Goal: Navigation & Orientation: Find specific page/section

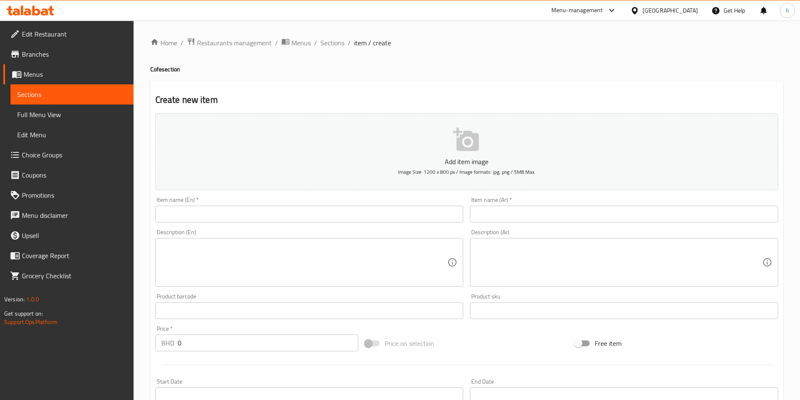
click at [679, 11] on div "[GEOGRAPHIC_DATA]" at bounding box center [670, 10] width 55 height 9
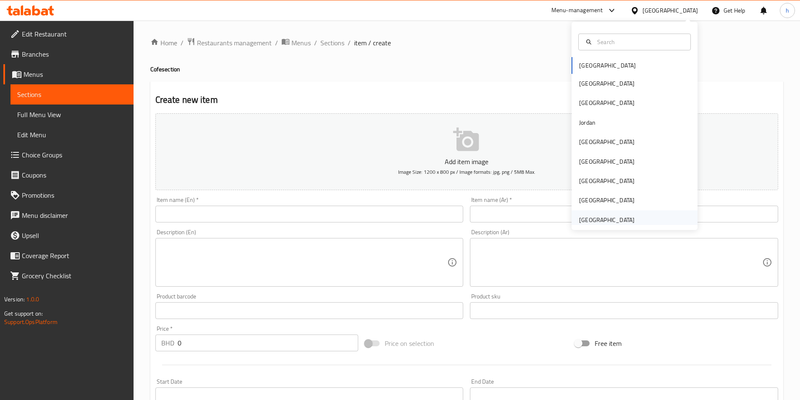
click at [615, 221] on div "[GEOGRAPHIC_DATA]" at bounding box center [606, 219] width 55 height 9
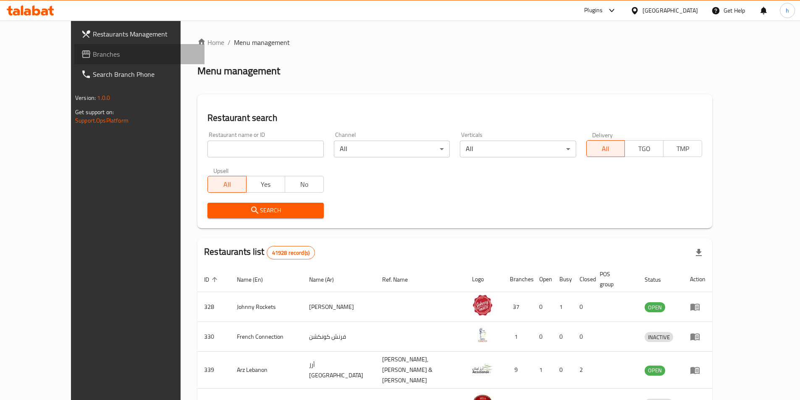
click at [93, 53] on span "Branches" at bounding box center [145, 54] width 105 height 10
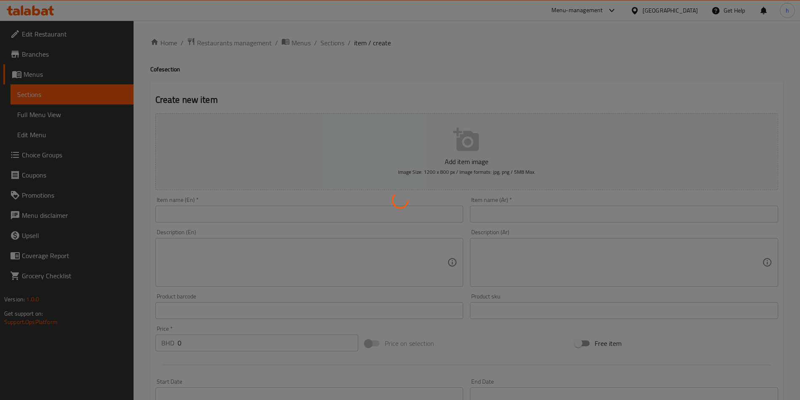
click at [691, 9] on div at bounding box center [400, 200] width 800 height 400
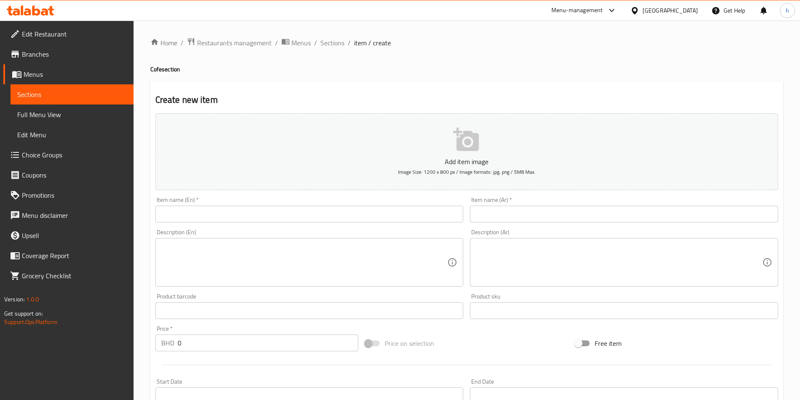
click at [639, 10] on icon at bounding box center [634, 10] width 9 height 9
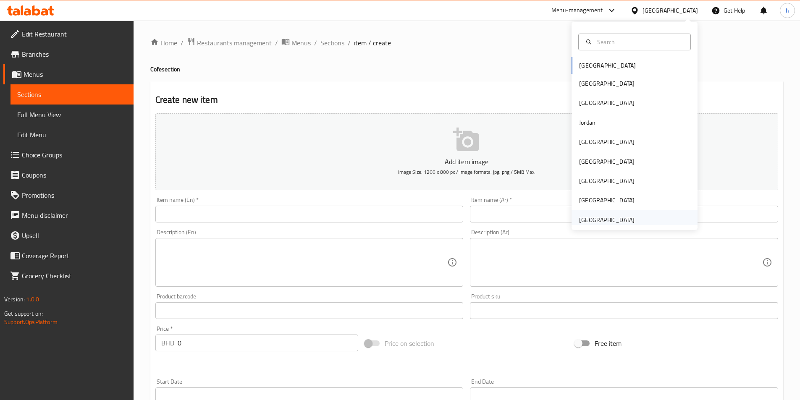
click at [586, 217] on div "[GEOGRAPHIC_DATA]" at bounding box center [606, 219] width 55 height 9
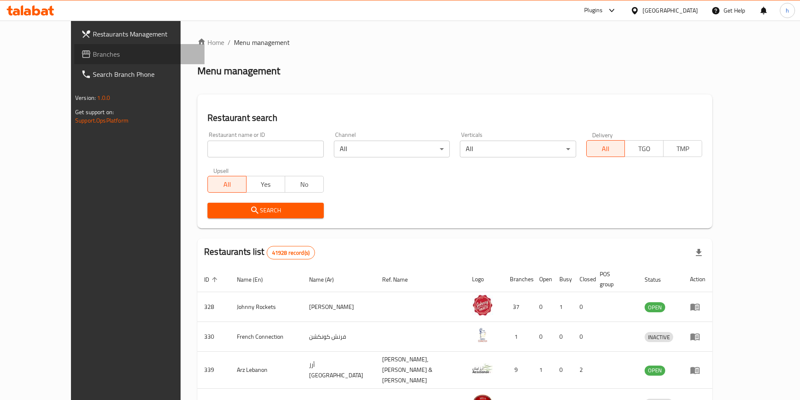
drag, startPoint x: 43, startPoint y: 59, endPoint x: 36, endPoint y: 61, distance: 7.2
click at [93, 59] on span "Branches" at bounding box center [145, 54] width 105 height 10
